Goal: Task Accomplishment & Management: Use online tool/utility

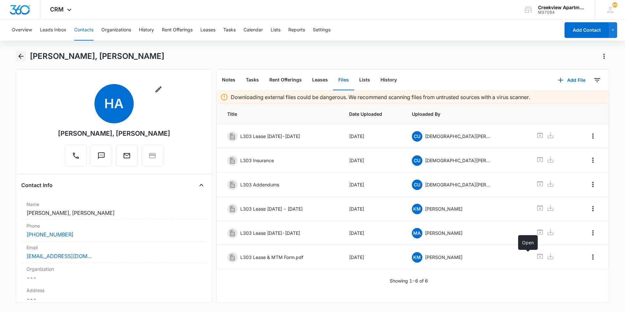
click at [18, 53] on icon "Back" at bounding box center [21, 56] width 8 height 8
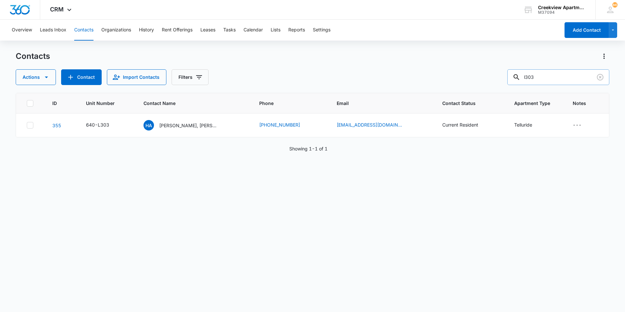
drag, startPoint x: 557, startPoint y: 75, endPoint x: 522, endPoint y: 72, distance: 34.8
click at [522, 72] on div "l303" at bounding box center [558, 77] width 102 height 16
type input "[PERSON_NAME]"
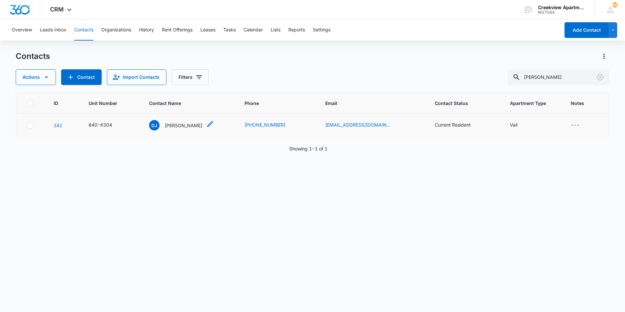
click at [181, 124] on p "[PERSON_NAME]" at bounding box center [184, 125] width 38 height 7
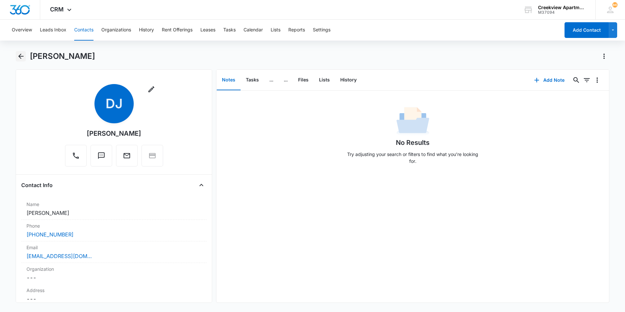
click at [18, 52] on icon "Back" at bounding box center [21, 56] width 8 height 8
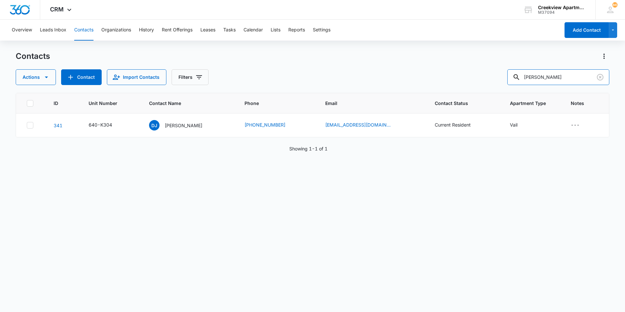
drag, startPoint x: 556, startPoint y: 79, endPoint x: 484, endPoint y: 62, distance: 74.5
click at [484, 62] on div "Contacts Actions Contact Import Contacts Filters [PERSON_NAME]" at bounding box center [312, 68] width 593 height 34
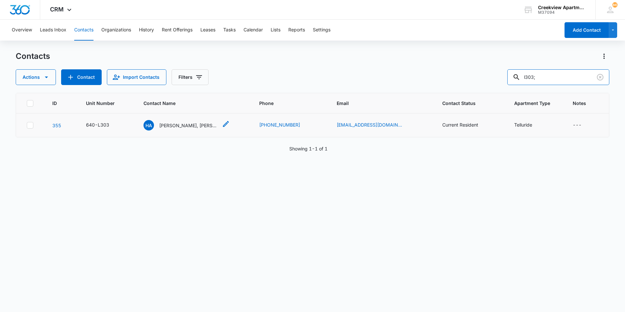
type input "l303;"
click at [197, 124] on p "[PERSON_NAME], [PERSON_NAME]" at bounding box center [188, 125] width 59 height 7
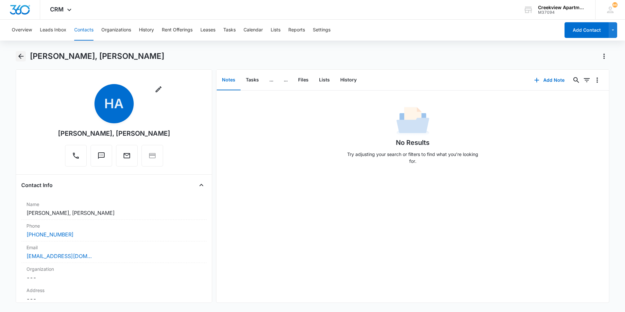
click at [21, 54] on icon "Back" at bounding box center [21, 56] width 8 height 8
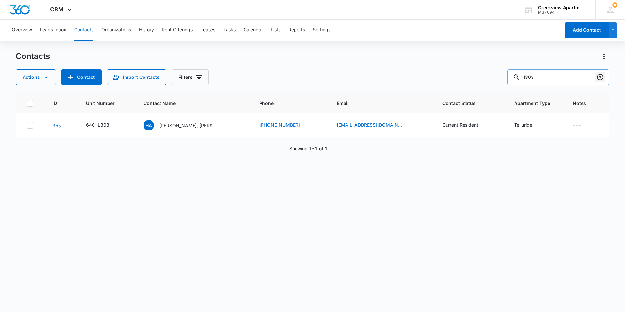
click at [601, 79] on icon "Clear" at bounding box center [600, 77] width 8 height 8
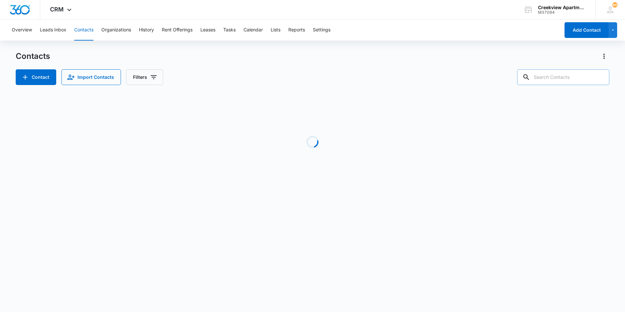
click at [427, 70] on div "Contact Import Contacts Filters" at bounding box center [312, 77] width 593 height 16
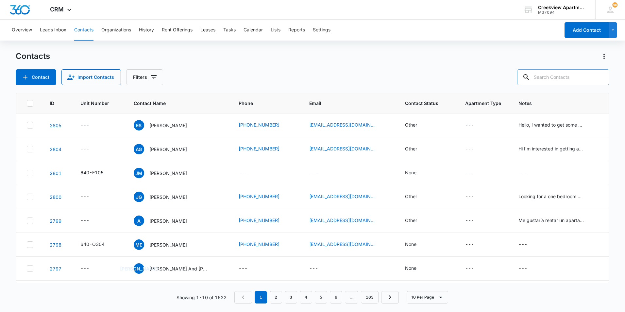
click at [168, 46] on div "Overview Leads Inbox Contacts Organizations History Rent Offerings Leases Tasks…" at bounding box center [312, 165] width 625 height 291
